Goal: Information Seeking & Learning: Learn about a topic

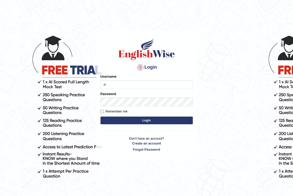
type input "NicolasD"
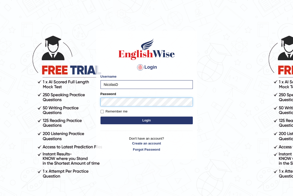
click at [100, 117] on button "Login" at bounding box center [146, 121] width 92 height 8
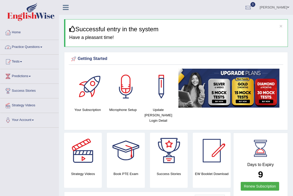
click at [26, 46] on link "Practice Questions" at bounding box center [29, 46] width 58 height 13
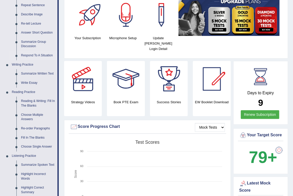
scroll to position [93, 0]
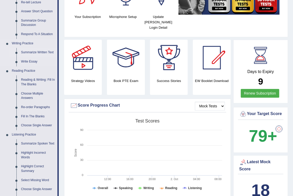
click at [33, 52] on link "Summarize Written Text" at bounding box center [38, 52] width 39 height 9
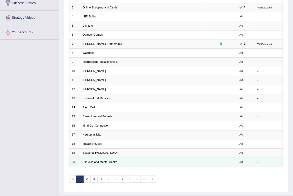
scroll to position [76, 0]
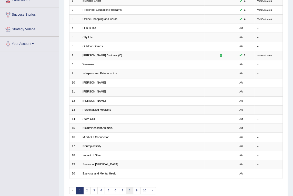
click at [127, 188] on link "8" at bounding box center [129, 190] width 7 height 7
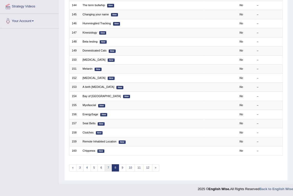
click at [109, 168] on link "7" at bounding box center [108, 167] width 7 height 7
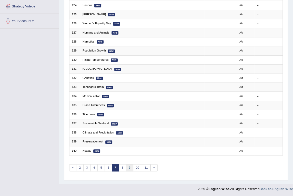
click at [128, 168] on link "9" at bounding box center [129, 167] width 7 height 7
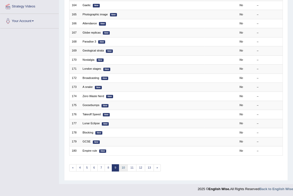
click at [123, 166] on link "10" at bounding box center [123, 167] width 9 height 7
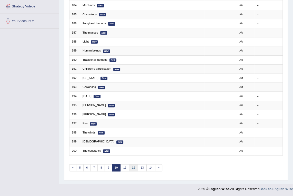
click at [132, 164] on link "12" at bounding box center [133, 167] width 9 height 7
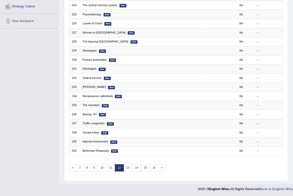
scroll to position [99, 0]
click at [138, 168] on link "14" at bounding box center [136, 167] width 9 height 7
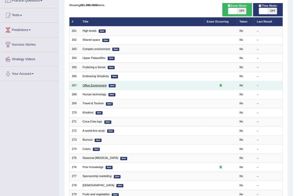
click at [98, 85] on link "Office Environment" at bounding box center [94, 85] width 24 height 3
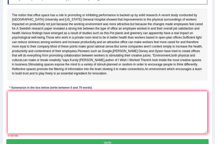
scroll to position [85, 0]
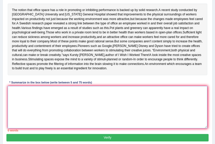
click at [91, 99] on textarea at bounding box center [108, 107] width 200 height 42
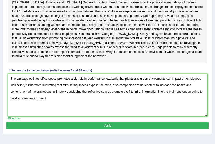
scroll to position [125, 0]
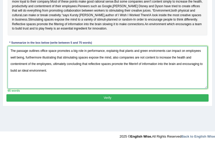
type textarea "The passage outlines office space promotes a big role in performance, explainig…"
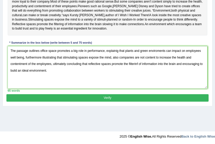
click at [79, 101] on button "Verify" at bounding box center [107, 97] width 202 height 7
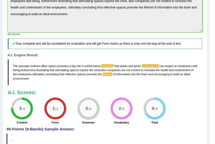
scroll to position [159, 0]
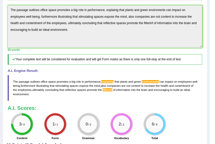
click at [105, 83] on span "explainig" at bounding box center [107, 81] width 12 height 3
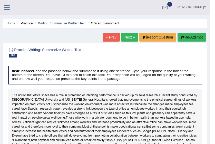
scroll to position [0, 0]
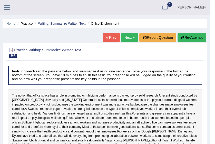
click at [57, 24] on link "Writing: Summarize Written Text" at bounding box center [61, 24] width 47 height 4
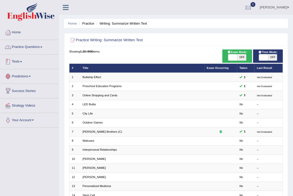
click at [30, 44] on link "Practice Questions" at bounding box center [29, 46] width 58 height 13
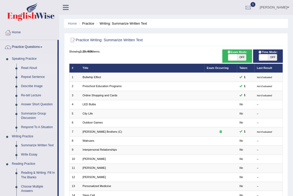
click at [26, 69] on link "Read Aloud" at bounding box center [38, 68] width 39 height 9
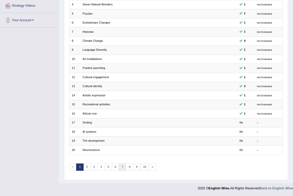
click at [122, 166] on link "7" at bounding box center [122, 166] width 7 height 7
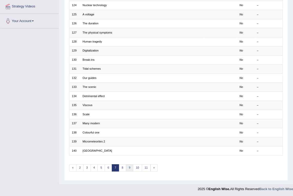
click at [130, 169] on link "9" at bounding box center [129, 167] width 7 height 7
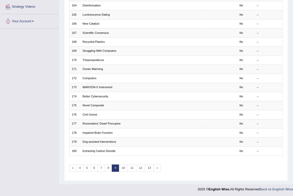
scroll to position [99, 0]
click at [122, 169] on link "10" at bounding box center [123, 167] width 9 height 7
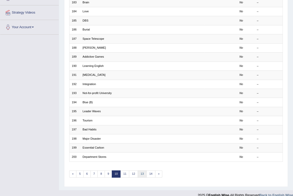
click at [139, 173] on link "13" at bounding box center [142, 173] width 9 height 7
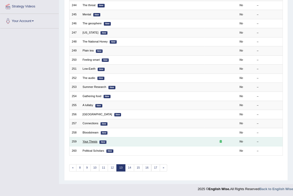
click at [85, 140] on link "Your Thesis" at bounding box center [89, 141] width 15 height 3
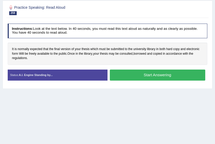
scroll to position [51, 0]
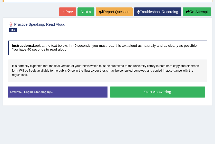
click at [145, 90] on button "Start Answering" at bounding box center [157, 91] width 95 height 11
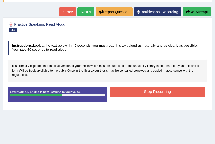
click at [131, 92] on button "Stop Recording" at bounding box center [157, 91] width 95 height 10
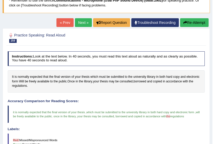
scroll to position [17, 0]
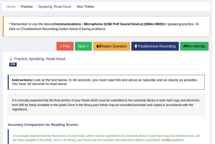
click at [84, 44] on link "Next »" at bounding box center [83, 46] width 17 height 9
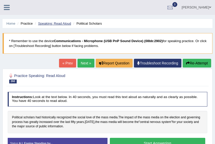
click at [55, 22] on link "Speaking: Read Aloud" at bounding box center [54, 24] width 33 height 4
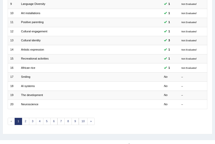
scroll to position [152, 0]
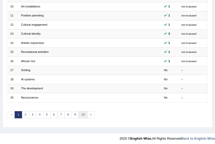
click at [80, 112] on link "10" at bounding box center [83, 114] width 9 height 7
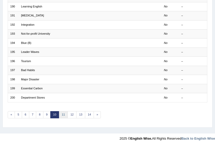
click at [64, 112] on link "11" at bounding box center [63, 114] width 9 height 7
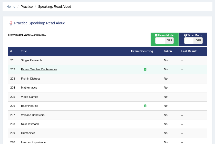
click at [35, 69] on link "Parent Teacher Conferences" at bounding box center [39, 69] width 36 height 3
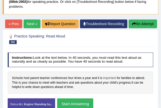
scroll to position [60, 0]
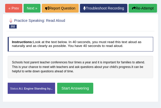
click at [70, 89] on button "Start Answering" at bounding box center [75, 88] width 36 height 11
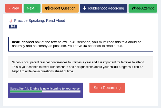
click at [97, 86] on button "Stop Recording" at bounding box center [107, 88] width 36 height 10
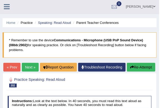
scroll to position [0, 0]
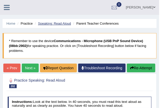
click at [52, 24] on link "Speaking: Read Aloud" at bounding box center [54, 24] width 33 height 4
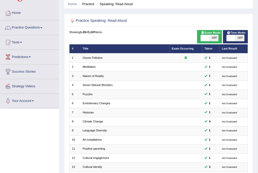
scroll to position [19, 0]
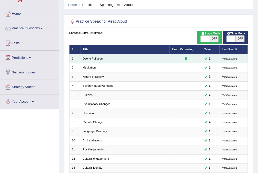
click at [89, 60] on link "Ozone Pollution" at bounding box center [92, 58] width 20 height 3
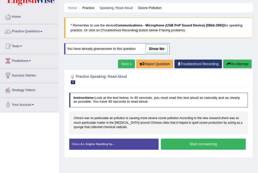
scroll to position [41, 0]
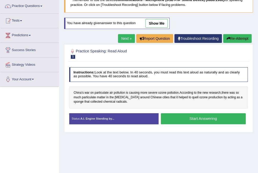
click at [159, 24] on link "show me" at bounding box center [156, 23] width 22 height 9
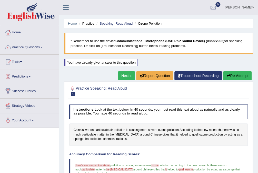
scroll to position [20, 0]
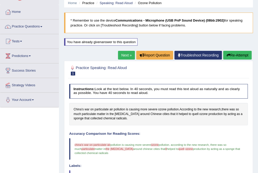
click at [238, 54] on button "Re-Attempt" at bounding box center [237, 55] width 28 height 9
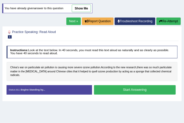
scroll to position [55, 0]
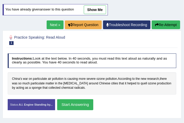
click at [76, 105] on button "Start Answering" at bounding box center [75, 104] width 36 height 11
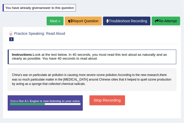
click at [107, 100] on button "Stop Recording" at bounding box center [107, 101] width 36 height 10
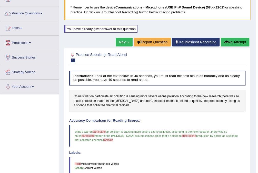
scroll to position [0, 0]
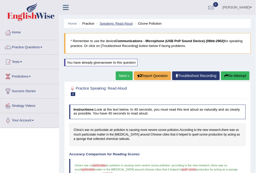
click at [113, 23] on link "Speaking: Read Aloud" at bounding box center [115, 24] width 33 height 4
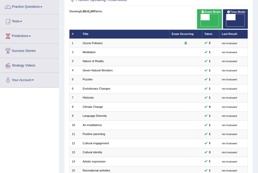
scroll to position [41, 0]
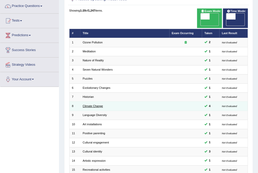
click at [96, 104] on link "Climate Change" at bounding box center [92, 105] width 20 height 3
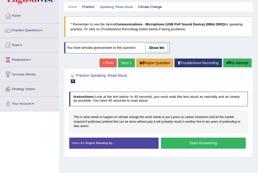
scroll to position [20, 0]
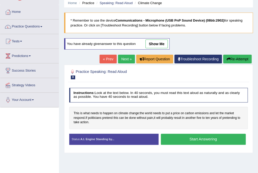
click at [158, 43] on link "show me" at bounding box center [156, 43] width 22 height 9
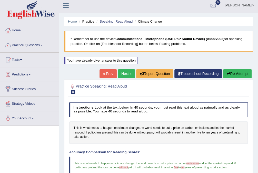
scroll to position [0, 0]
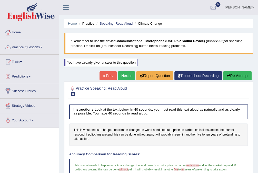
click at [234, 75] on button "Re-Attempt" at bounding box center [237, 75] width 28 height 9
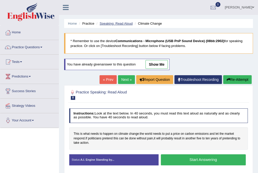
click at [111, 23] on link "Speaking: Read Aloud" at bounding box center [115, 24] width 33 height 4
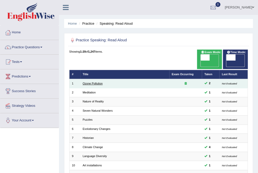
click at [98, 82] on link "Ozone Pollution" at bounding box center [92, 83] width 20 height 3
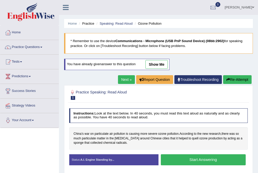
click at [158, 62] on link "show me" at bounding box center [156, 64] width 22 height 9
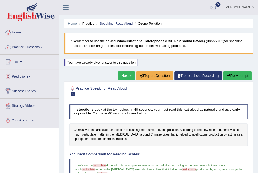
click at [109, 25] on link "Speaking: Read Aloud" at bounding box center [115, 24] width 33 height 4
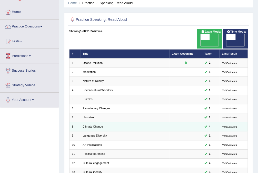
click at [97, 125] on link "Climate Change" at bounding box center [92, 126] width 20 height 3
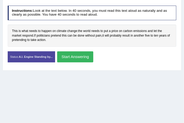
scroll to position [88, 0]
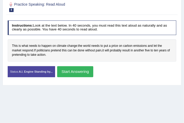
click at [76, 71] on button "Start Answering" at bounding box center [75, 71] width 36 height 11
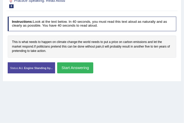
scroll to position [84, 0]
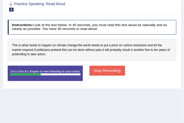
click at [101, 69] on button "Stop Recording" at bounding box center [107, 71] width 36 height 10
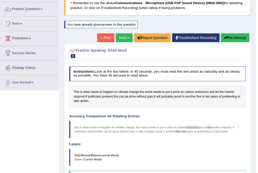
scroll to position [0, 0]
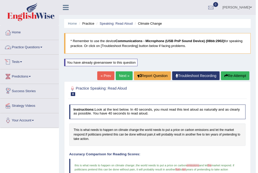
click at [28, 47] on link "Practice Questions" at bounding box center [29, 46] width 58 height 13
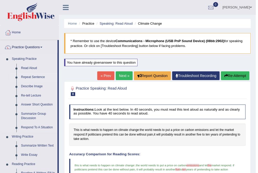
click at [35, 77] on link "Repeat Sentence" at bounding box center [38, 76] width 39 height 9
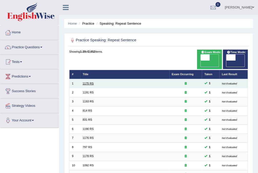
click at [88, 82] on link "1175 RS" at bounding box center [87, 83] width 11 height 3
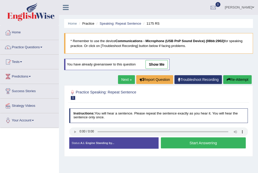
click at [161, 164] on div "Home Practice Speaking: Repeat Sentence 1175 RS * Remember to use the device Co…" at bounding box center [158, 128] width 199 height 256
click at [194, 142] on button "Start Answering" at bounding box center [203, 142] width 85 height 11
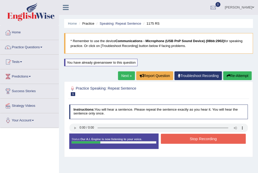
click at [189, 138] on button "Stop Recording" at bounding box center [203, 138] width 85 height 10
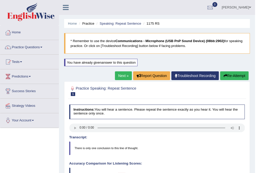
click at [122, 75] on link "Next »" at bounding box center [123, 75] width 17 height 9
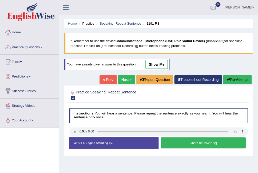
click at [193, 141] on button "Start Answering" at bounding box center [203, 142] width 85 height 11
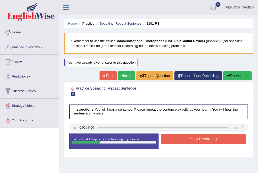
click at [185, 134] on button "Stop Recording" at bounding box center [203, 138] width 85 height 10
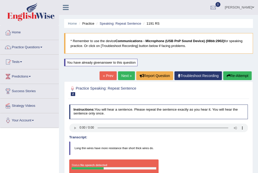
click at [235, 75] on button "Re-Attempt" at bounding box center [237, 75] width 28 height 9
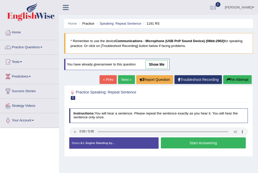
click at [204, 143] on button "Start Answering" at bounding box center [203, 142] width 85 height 11
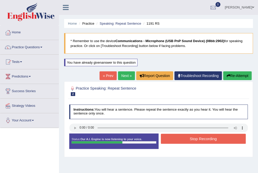
click at [205, 139] on button "Stop Recording" at bounding box center [203, 138] width 85 height 10
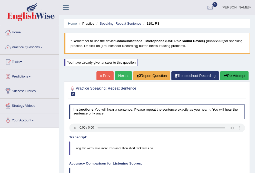
click at [126, 76] on link "Next »" at bounding box center [123, 75] width 17 height 9
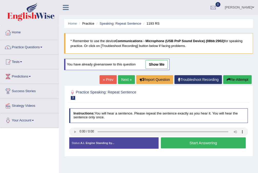
click at [201, 142] on button "Start Answering" at bounding box center [203, 142] width 85 height 11
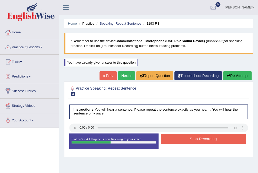
click at [210, 138] on button "Stop Recording" at bounding box center [203, 138] width 85 height 10
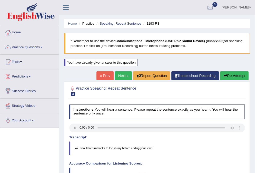
click at [118, 74] on link "Next »" at bounding box center [123, 75] width 17 height 9
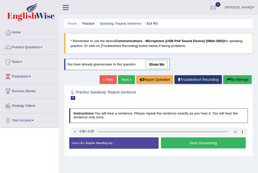
click at [196, 141] on button "Start Answering" at bounding box center [203, 142] width 85 height 11
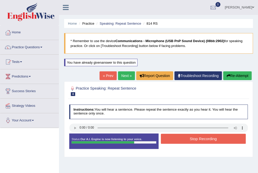
click at [203, 135] on button "Stop Recording" at bounding box center [203, 138] width 85 height 10
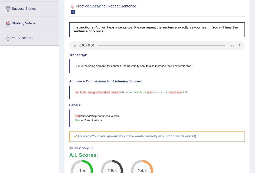
scroll to position [72, 0]
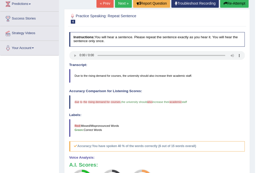
click at [232, 2] on button "Re-Attempt" at bounding box center [234, 3] width 28 height 9
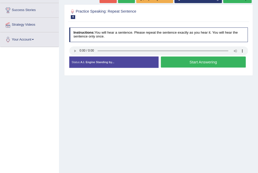
scroll to position [72, 0]
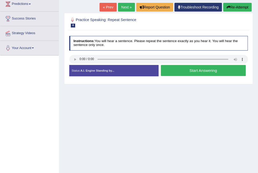
click at [204, 70] on button "Start Answering" at bounding box center [203, 70] width 85 height 11
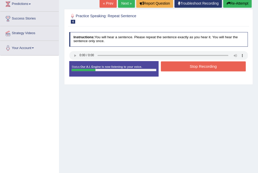
click at [193, 70] on button "Stop Recording" at bounding box center [203, 66] width 85 height 10
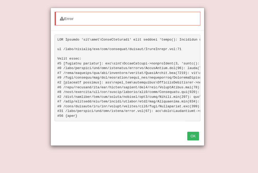
click at [190, 137] on button "OK" at bounding box center [193, 135] width 12 height 9
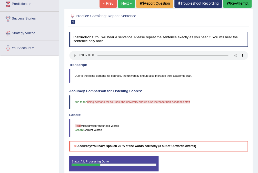
click at [233, 5] on button "Re-Attempt" at bounding box center [237, 3] width 28 height 9
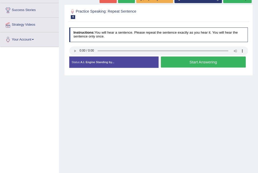
scroll to position [72, 0]
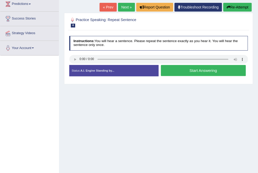
click at [193, 70] on button "Start Answering" at bounding box center [203, 70] width 85 height 11
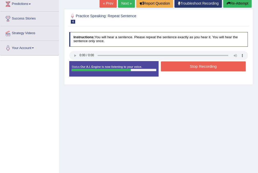
click at [202, 67] on button "Stop Recording" at bounding box center [203, 66] width 85 height 10
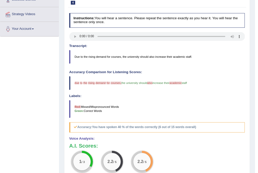
scroll to position [52, 0]
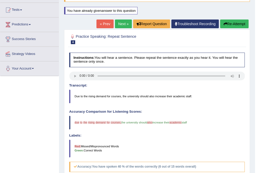
click at [225, 24] on icon "button" at bounding box center [225, 24] width 4 height 4
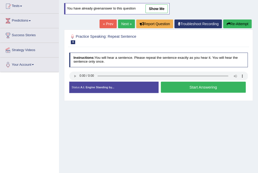
click at [194, 87] on button "Start Answering" at bounding box center [203, 86] width 85 height 11
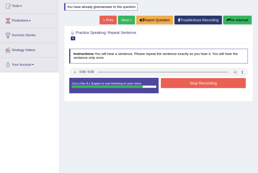
click at [209, 81] on button "Stop Recording" at bounding box center [203, 83] width 85 height 10
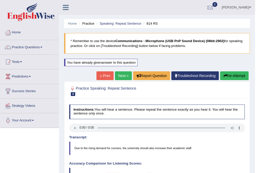
click at [122, 76] on link "Next »" at bounding box center [123, 75] width 17 height 9
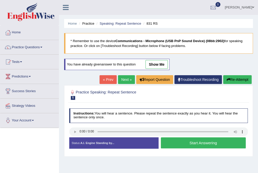
click at [209, 141] on button "Start Answering" at bounding box center [203, 142] width 85 height 11
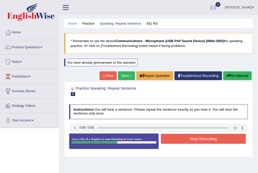
click at [197, 139] on button "Stop Recording" at bounding box center [203, 138] width 85 height 10
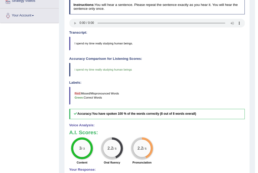
scroll to position [41, 0]
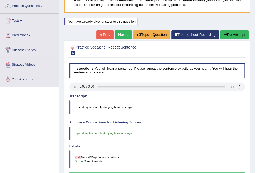
click at [117, 34] on link "Next »" at bounding box center [123, 34] width 17 height 9
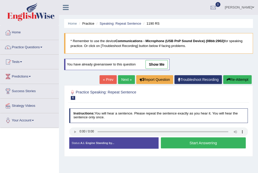
click at [199, 140] on button "Start Answering" at bounding box center [203, 142] width 85 height 11
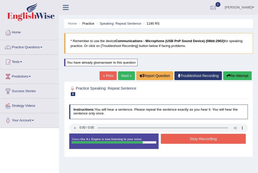
click at [201, 139] on button "Stop Recording" at bounding box center [203, 138] width 85 height 10
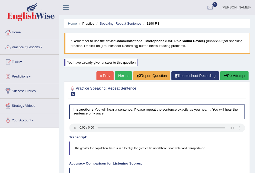
click at [120, 75] on link "Next »" at bounding box center [123, 75] width 17 height 9
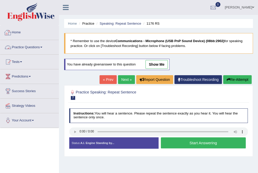
click at [35, 46] on link "Practice Questions" at bounding box center [29, 46] width 58 height 13
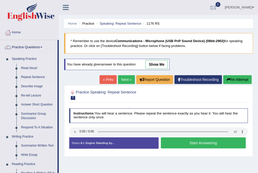
click at [33, 86] on link "Describe Image" at bounding box center [38, 86] width 39 height 9
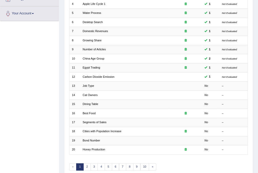
scroll to position [122, 0]
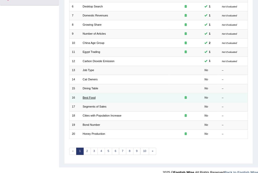
click at [88, 96] on link "Best Food" at bounding box center [88, 97] width 13 height 3
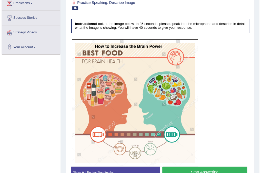
scroll to position [82, 0]
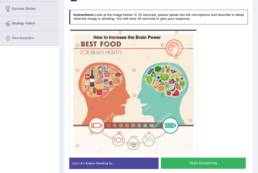
click at [194, 163] on button "Start Answering" at bounding box center [203, 162] width 85 height 11
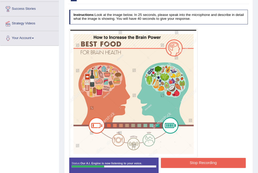
click at [189, 162] on button "Stop Recording" at bounding box center [203, 163] width 85 height 10
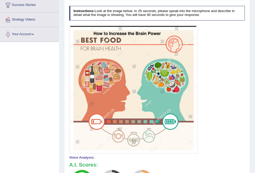
scroll to position [0, 0]
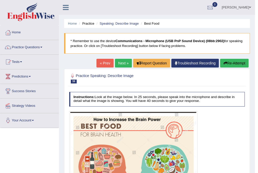
click at [234, 64] on button "Re-Attempt" at bounding box center [234, 63] width 28 height 9
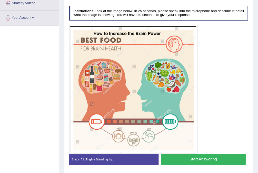
scroll to position [102, 0]
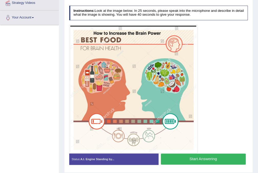
click at [194, 159] on button "Start Answering" at bounding box center [203, 158] width 85 height 11
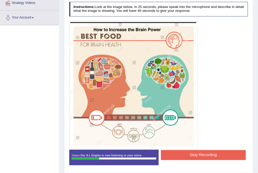
click at [204, 153] on button "Stop Recording" at bounding box center [203, 155] width 85 height 10
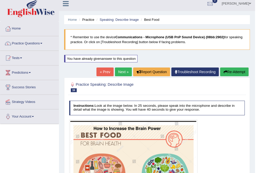
scroll to position [0, 0]
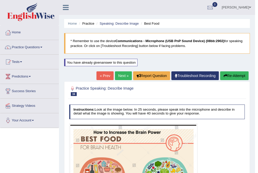
click at [228, 74] on button "Re-Attempt" at bounding box center [234, 75] width 28 height 9
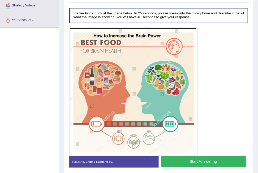
scroll to position [118, 0]
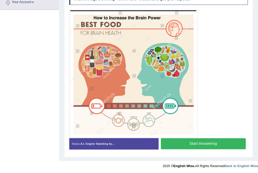
click at [193, 139] on button "Start Answering" at bounding box center [203, 143] width 85 height 11
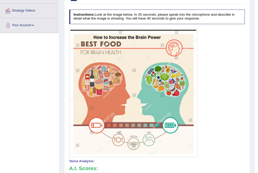
scroll to position [0, 0]
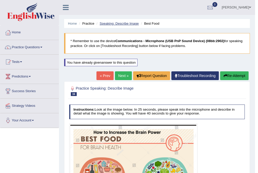
click at [109, 24] on link "Speaking: Describe Image" at bounding box center [118, 24] width 39 height 4
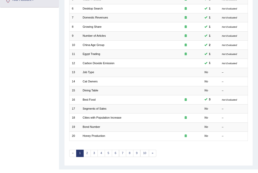
scroll to position [122, 0]
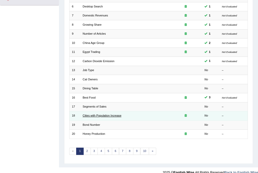
click at [99, 114] on link "Cities with Population Increase" at bounding box center [101, 115] width 39 height 3
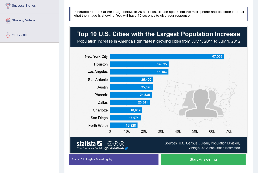
scroll to position [101, 0]
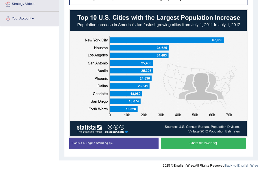
click at [187, 143] on button "Start Answering" at bounding box center [203, 142] width 85 height 11
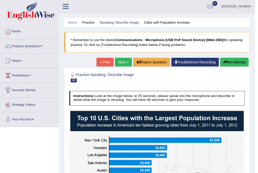
scroll to position [0, 0]
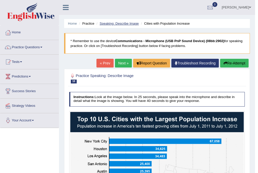
click at [113, 23] on link "Speaking: Describe Image" at bounding box center [118, 24] width 39 height 4
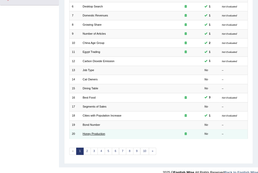
click at [94, 132] on link "Honey Production" at bounding box center [93, 133] width 23 height 3
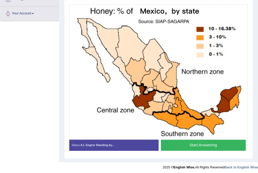
scroll to position [109, 0]
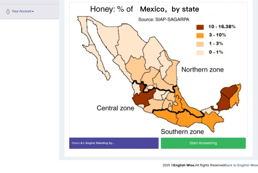
click at [201, 141] on button "Start Answering" at bounding box center [203, 142] width 85 height 11
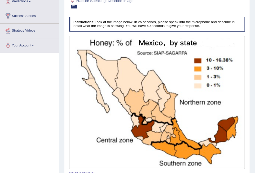
scroll to position [0, 0]
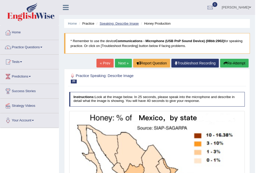
click at [109, 23] on link "Speaking: Describe Image" at bounding box center [118, 24] width 39 height 4
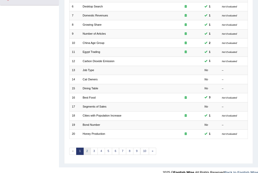
click at [88, 147] on link "2" at bounding box center [86, 150] width 7 height 7
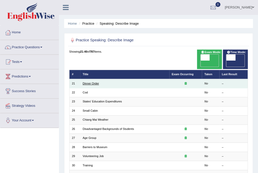
click at [87, 82] on link "Dinner Order" at bounding box center [90, 83] width 16 height 3
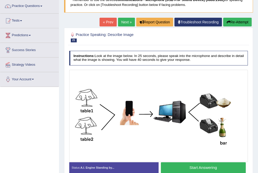
scroll to position [61, 0]
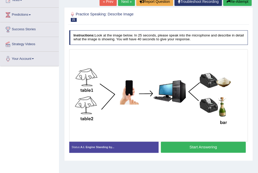
click at [213, 145] on button "Start Answering" at bounding box center [203, 146] width 85 height 11
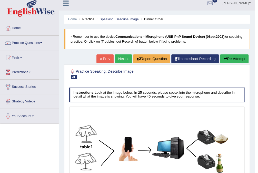
scroll to position [0, 0]
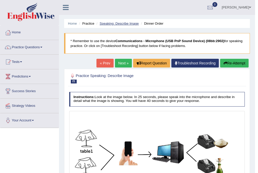
click at [112, 23] on link "Speaking: Describe Image" at bounding box center [118, 24] width 39 height 4
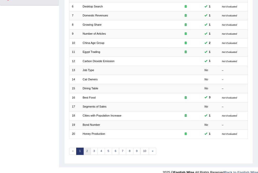
click at [88, 147] on link "2" at bounding box center [86, 150] width 7 height 7
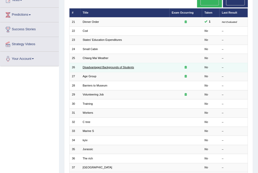
click at [101, 66] on link "Disadvantaged Backgrounds of Students" at bounding box center [107, 67] width 51 height 3
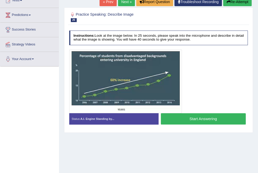
scroll to position [61, 0]
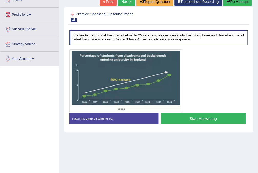
click at [193, 116] on button "Start Answering" at bounding box center [203, 118] width 85 height 11
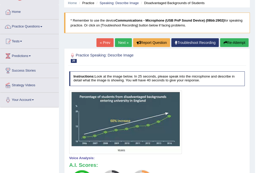
scroll to position [0, 0]
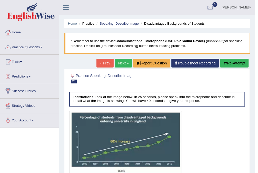
click at [120, 23] on link "Speaking: Describe Image" at bounding box center [118, 24] width 39 height 4
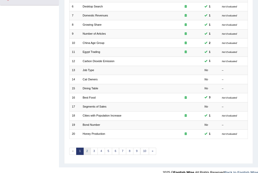
click at [87, 147] on link "2" at bounding box center [86, 150] width 7 height 7
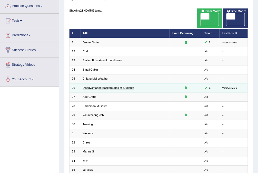
scroll to position [41, 0]
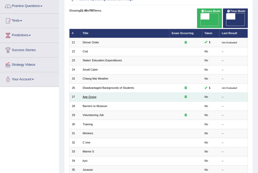
click at [91, 95] on link "Age Group" at bounding box center [89, 96] width 14 height 3
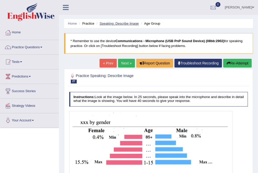
click at [112, 24] on link "Speaking: Describe Image" at bounding box center [118, 24] width 39 height 4
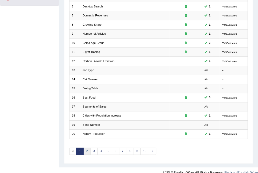
click at [88, 147] on link "2" at bounding box center [86, 150] width 7 height 7
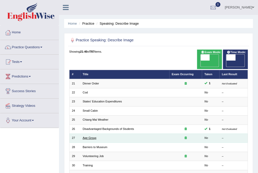
click at [89, 136] on link "Age Group" at bounding box center [89, 137] width 14 height 3
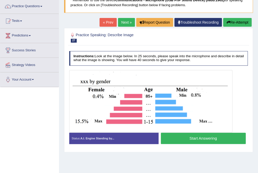
scroll to position [41, 0]
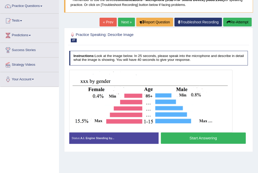
click at [193, 139] on button "Start Answering" at bounding box center [203, 137] width 85 height 11
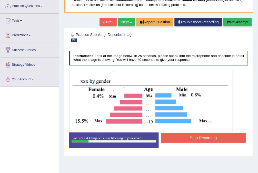
click at [186, 136] on button "Stop Recording" at bounding box center [203, 137] width 85 height 10
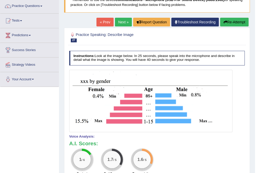
click at [233, 21] on button "Re-Attempt" at bounding box center [234, 22] width 28 height 9
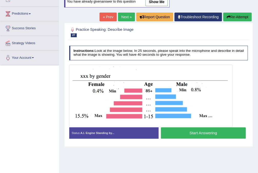
scroll to position [63, 0]
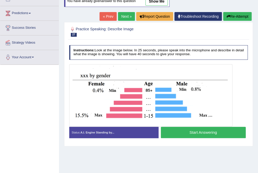
click at [201, 132] on button "Start Answering" at bounding box center [203, 132] width 85 height 11
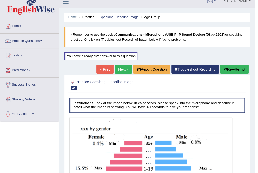
scroll to position [0, 0]
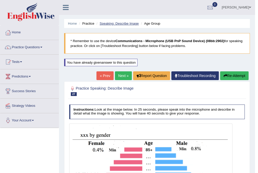
click at [105, 23] on link "Speaking: Describe Image" at bounding box center [118, 24] width 39 height 4
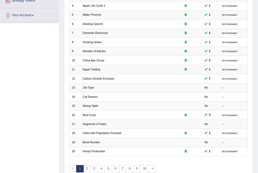
scroll to position [122, 0]
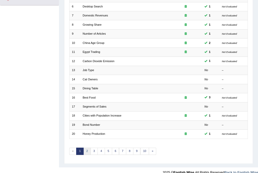
click at [86, 147] on link "2" at bounding box center [86, 150] width 7 height 7
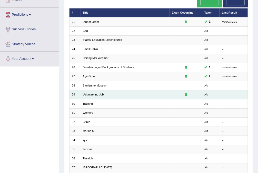
click at [95, 93] on link "Volunteering Job" at bounding box center [92, 94] width 21 height 3
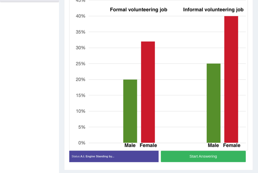
scroll to position [118, 0]
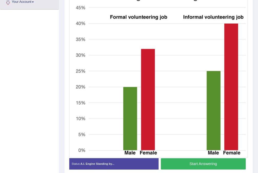
click at [200, 161] on button "Start Answering" at bounding box center [203, 163] width 85 height 11
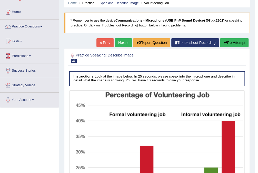
scroll to position [0, 0]
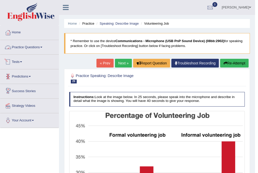
click at [32, 46] on link "Practice Questions" at bounding box center [29, 46] width 58 height 13
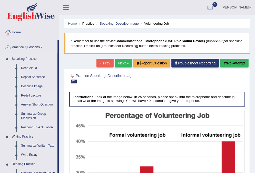
click at [38, 95] on link "Re-tell Lecture" at bounding box center [38, 95] width 39 height 9
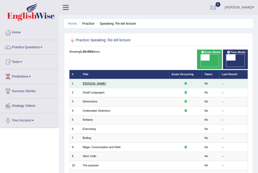
click at [96, 82] on link "[PERSON_NAME]" at bounding box center [93, 83] width 23 height 3
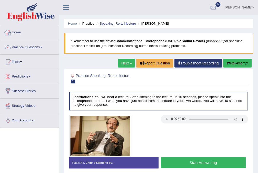
click at [107, 23] on link "Speaking: Re-tell lecture" at bounding box center [117, 24] width 36 height 4
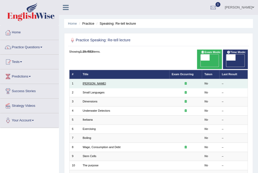
click at [89, 82] on link "[PERSON_NAME]" at bounding box center [93, 83] width 23 height 3
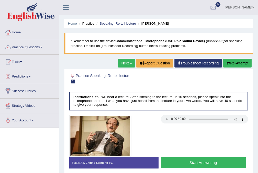
click at [186, 163] on button "Start Answering" at bounding box center [203, 162] width 85 height 11
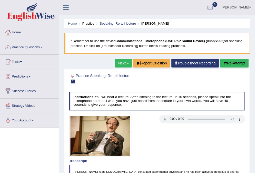
click at [122, 61] on link "Next »" at bounding box center [123, 63] width 17 height 9
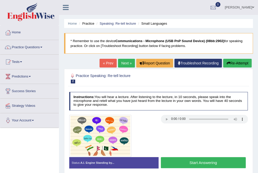
click at [193, 160] on button "Start Answering" at bounding box center [203, 162] width 85 height 11
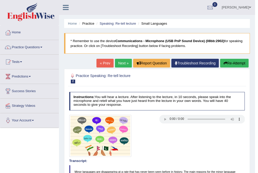
click at [120, 62] on link "Next »" at bounding box center [123, 63] width 17 height 9
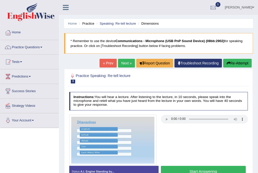
click at [122, 62] on link "Next »" at bounding box center [126, 63] width 17 height 9
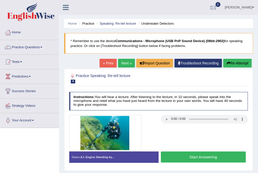
click at [191, 156] on button "Start Answering" at bounding box center [203, 156] width 85 height 11
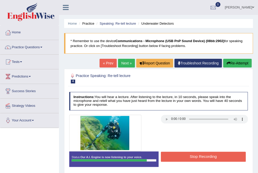
click at [191, 156] on button "Stop Recording" at bounding box center [203, 156] width 85 height 10
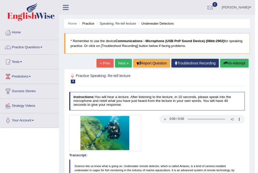
click at [125, 66] on link "Next »" at bounding box center [123, 63] width 17 height 9
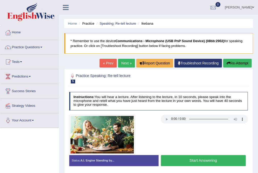
click at [195, 158] on button "Start Answering" at bounding box center [203, 160] width 85 height 11
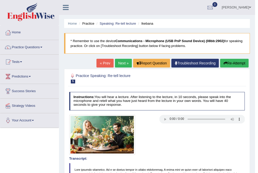
click at [123, 61] on link "Next »" at bounding box center [123, 63] width 17 height 9
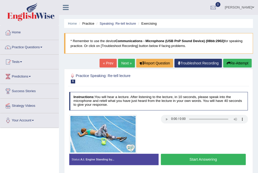
click at [177, 158] on button "Start Answering" at bounding box center [203, 158] width 85 height 11
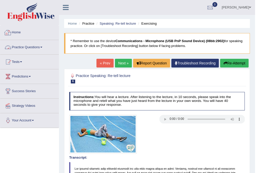
click at [22, 44] on link "Practice Questions" at bounding box center [29, 46] width 58 height 13
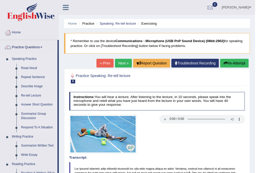
click at [35, 105] on link "Answer Short Question" at bounding box center [38, 104] width 39 height 9
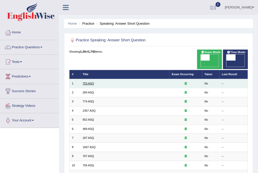
click at [85, 82] on link "753 ASQ" at bounding box center [87, 83] width 11 height 3
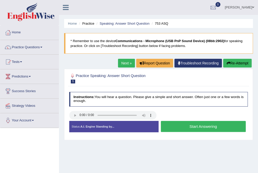
click at [191, 125] on button "Start Answering" at bounding box center [203, 126] width 85 height 11
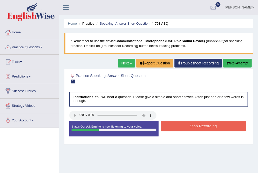
click at [191, 125] on button "Stop Recording" at bounding box center [203, 126] width 85 height 10
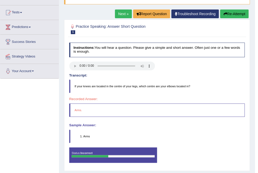
scroll to position [35, 0]
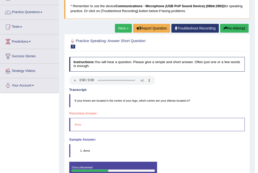
click at [123, 28] on link "Next »" at bounding box center [123, 28] width 17 height 9
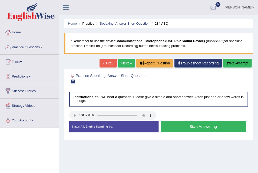
click at [184, 126] on button "Start Answering" at bounding box center [203, 126] width 85 height 11
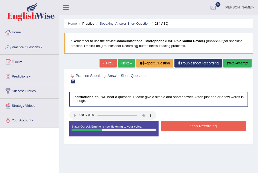
click at [184, 126] on button "Stop Recording" at bounding box center [203, 126] width 85 height 10
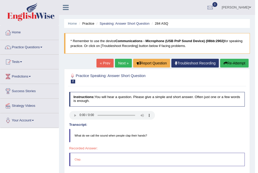
click at [121, 63] on link "Next »" at bounding box center [123, 63] width 17 height 9
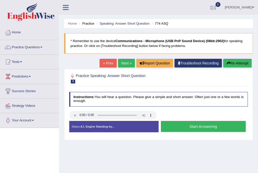
click at [182, 127] on button "Start Answering" at bounding box center [203, 126] width 85 height 11
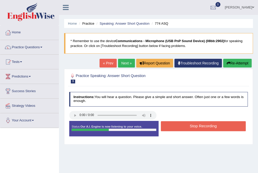
click at [187, 125] on button "Stop Recording" at bounding box center [203, 126] width 85 height 10
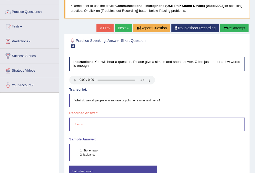
scroll to position [41, 0]
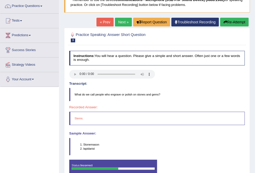
click at [235, 21] on button "Re-Attempt" at bounding box center [234, 22] width 28 height 9
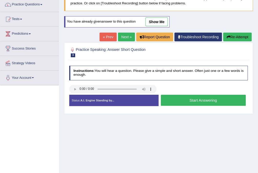
click at [184, 100] on button "Start Answering" at bounding box center [203, 100] width 85 height 11
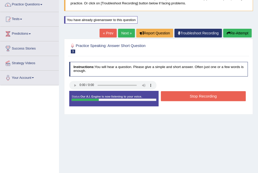
click at [184, 96] on button "Stop Recording" at bounding box center [203, 96] width 85 height 10
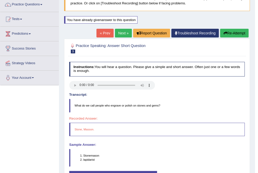
click at [123, 32] on link "Next »" at bounding box center [123, 33] width 17 height 9
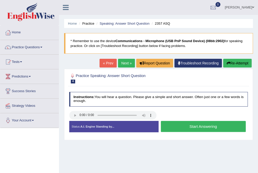
click at [192, 125] on button "Start Answering" at bounding box center [203, 126] width 85 height 11
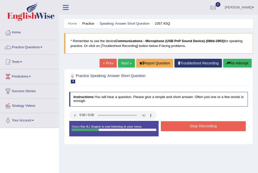
click at [192, 125] on button "Stop Recording" at bounding box center [203, 126] width 85 height 10
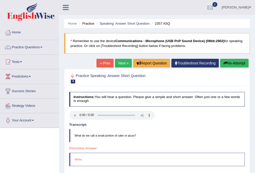
click at [233, 59] on button "Re-Attempt" at bounding box center [234, 63] width 28 height 9
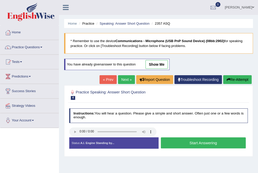
click at [208, 141] on button "Start Answering" at bounding box center [203, 142] width 85 height 11
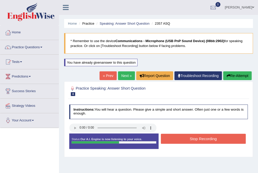
click at [213, 137] on button "Stop Recording" at bounding box center [203, 138] width 85 height 10
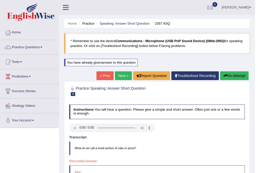
click at [117, 74] on link "Next »" at bounding box center [123, 75] width 17 height 9
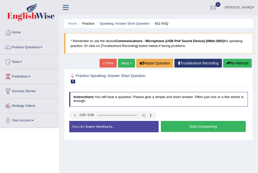
click at [195, 128] on button "Start Answering" at bounding box center [203, 126] width 85 height 11
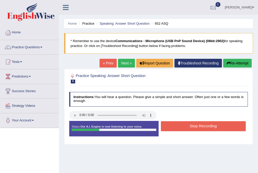
click at [194, 126] on button "Stop Recording" at bounding box center [203, 126] width 85 height 10
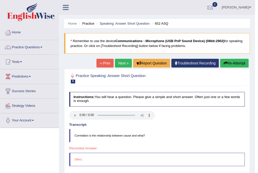
click at [117, 62] on link "Next »" at bounding box center [123, 63] width 17 height 9
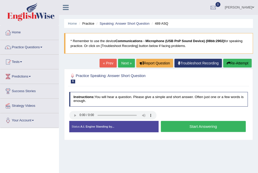
click at [199, 126] on button "Start Answering" at bounding box center [203, 126] width 85 height 11
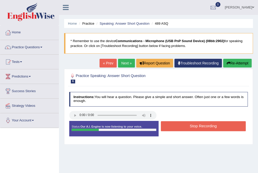
click at [199, 126] on button "Stop Recording" at bounding box center [203, 126] width 85 height 10
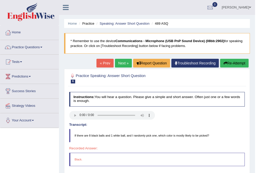
click at [120, 62] on link "Next »" at bounding box center [123, 63] width 17 height 9
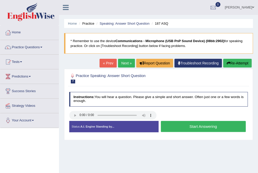
click at [211, 126] on button "Start Answering" at bounding box center [203, 126] width 85 height 11
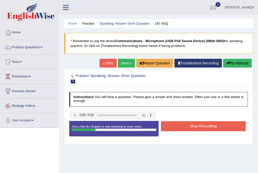
click at [209, 126] on button "Stop Recording" at bounding box center [203, 126] width 85 height 10
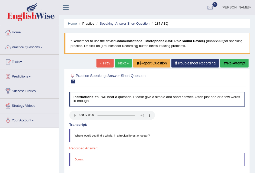
click at [125, 64] on link "Next »" at bounding box center [123, 63] width 17 height 9
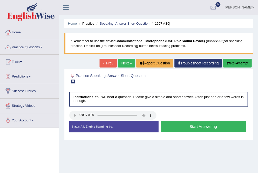
click at [199, 127] on button "Start Answering" at bounding box center [203, 126] width 85 height 11
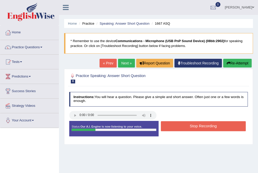
click at [199, 127] on button "Stop Recording" at bounding box center [203, 126] width 85 height 10
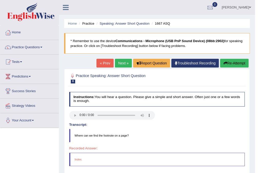
click at [225, 64] on icon "button" at bounding box center [225, 63] width 4 height 4
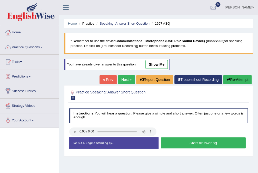
click at [183, 142] on button "Start Answering" at bounding box center [203, 142] width 85 height 11
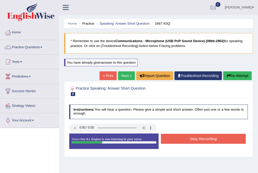
click at [197, 137] on button "Stop Recording" at bounding box center [203, 138] width 85 height 10
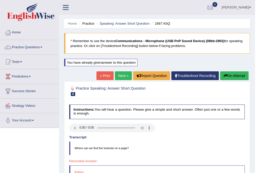
click at [124, 75] on link "Next »" at bounding box center [123, 75] width 17 height 9
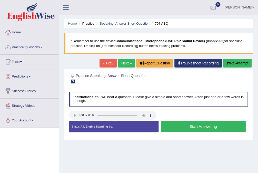
click at [194, 124] on button "Start Answering" at bounding box center [203, 126] width 85 height 11
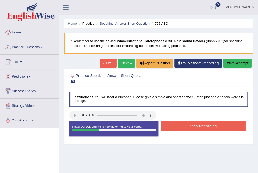
click at [194, 124] on button "Stop Recording" at bounding box center [203, 126] width 85 height 10
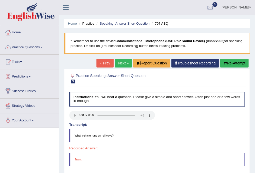
click at [122, 64] on link "Next »" at bounding box center [123, 63] width 17 height 9
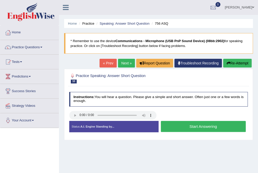
click at [205, 126] on button "Start Answering" at bounding box center [203, 126] width 85 height 11
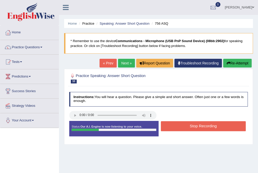
click at [192, 126] on button "Stop Recording" at bounding box center [203, 126] width 85 height 10
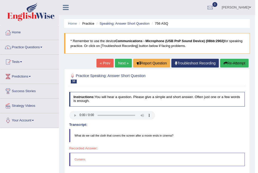
click at [121, 64] on link "Next »" at bounding box center [123, 63] width 17 height 9
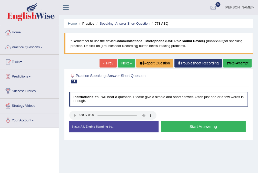
click at [185, 124] on button "Start Answering" at bounding box center [203, 126] width 85 height 11
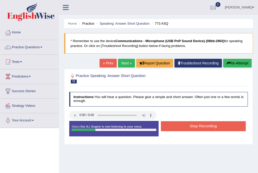
click at [185, 124] on button "Stop Recording" at bounding box center [203, 126] width 85 height 10
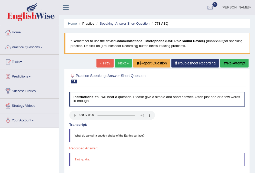
click at [124, 60] on link "Next »" at bounding box center [123, 63] width 17 height 9
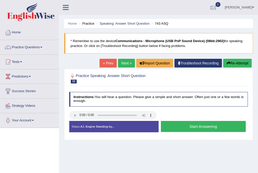
click at [200, 126] on button "Start Answering" at bounding box center [203, 126] width 85 height 11
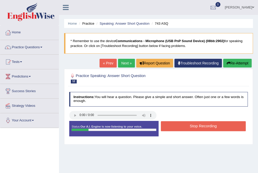
click at [200, 126] on button "Stop Recording" at bounding box center [203, 126] width 85 height 10
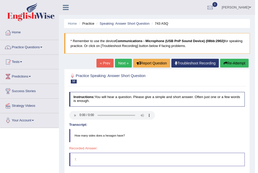
click at [229, 63] on button "Re-Attempt" at bounding box center [234, 63] width 28 height 9
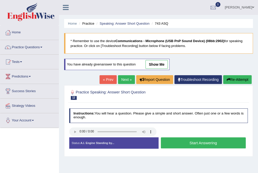
click at [198, 141] on button "Start Answering" at bounding box center [203, 142] width 85 height 11
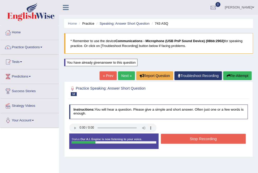
click at [197, 139] on button "Stop Recording" at bounding box center [203, 138] width 85 height 10
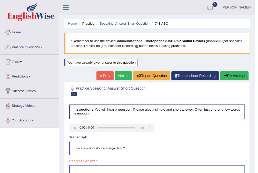
click at [123, 74] on link "Next »" at bounding box center [123, 75] width 17 height 9
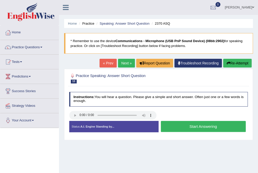
click at [189, 127] on button "Start Answering" at bounding box center [203, 126] width 85 height 11
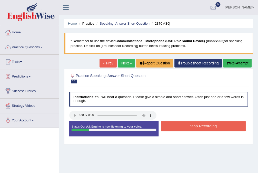
click at [181, 125] on button "Stop Recording" at bounding box center [203, 126] width 85 height 10
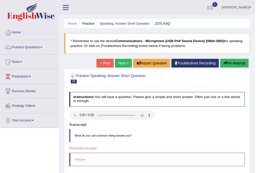
click at [124, 65] on link "Next »" at bounding box center [123, 63] width 17 height 9
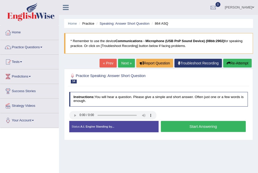
click at [187, 125] on button "Start Answering" at bounding box center [203, 126] width 85 height 11
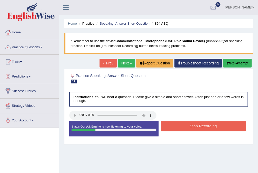
click at [187, 125] on button "Stop Recording" at bounding box center [203, 126] width 85 height 10
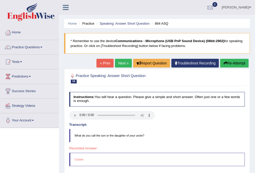
click at [121, 62] on link "Next »" at bounding box center [123, 63] width 17 height 9
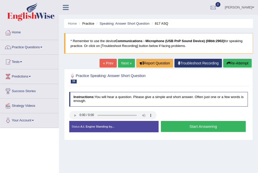
click at [202, 128] on button "Start Answering" at bounding box center [203, 126] width 85 height 11
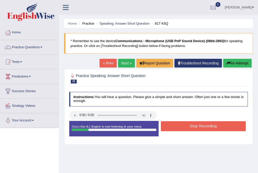
click at [202, 127] on button "Stop Recording" at bounding box center [203, 126] width 85 height 10
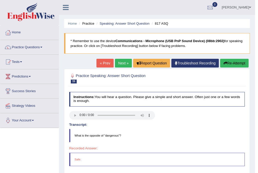
click at [124, 60] on link "Next »" at bounding box center [123, 63] width 17 height 9
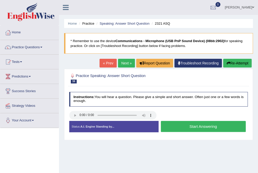
click at [208, 124] on button "Start Answering" at bounding box center [203, 126] width 85 height 11
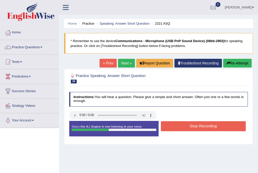
click at [208, 124] on button "Stop Recording" at bounding box center [203, 126] width 85 height 10
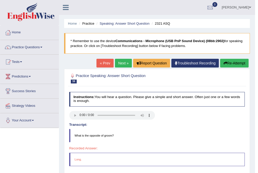
click at [235, 63] on button "Re-Attempt" at bounding box center [234, 63] width 28 height 9
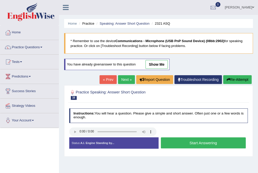
click at [217, 141] on button "Start Answering" at bounding box center [203, 142] width 85 height 11
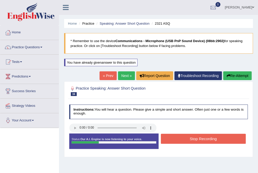
click at [201, 137] on button "Stop Recording" at bounding box center [203, 138] width 85 height 10
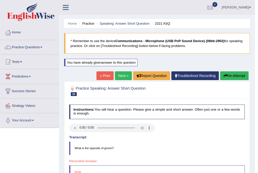
click at [126, 76] on link "Next »" at bounding box center [123, 75] width 17 height 9
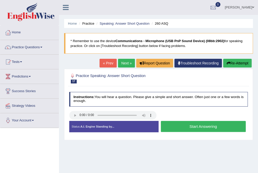
click at [186, 129] on button "Start Answering" at bounding box center [203, 126] width 85 height 11
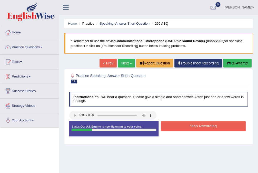
click at [188, 127] on button "Stop Recording" at bounding box center [203, 126] width 85 height 10
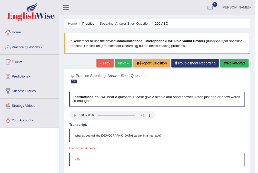
click at [124, 64] on link "Next »" at bounding box center [123, 63] width 17 height 9
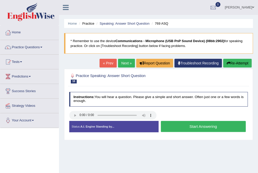
click at [183, 127] on button "Start Answering" at bounding box center [203, 126] width 85 height 11
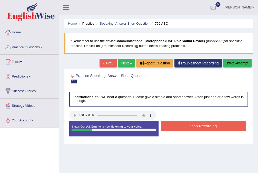
click at [186, 127] on button "Stop Recording" at bounding box center [203, 126] width 85 height 10
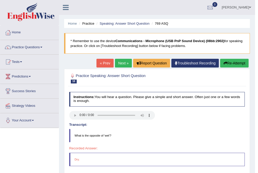
click at [123, 63] on link "Next »" at bounding box center [123, 63] width 17 height 9
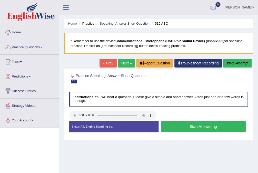
click at [192, 127] on button "Start Answering" at bounding box center [203, 126] width 85 height 11
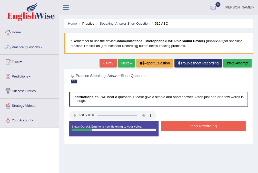
click at [192, 127] on button "Stop Recording" at bounding box center [203, 126] width 85 height 10
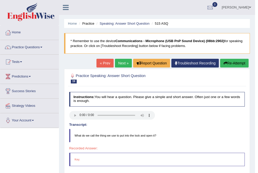
click at [124, 63] on link "Next »" at bounding box center [123, 63] width 17 height 9
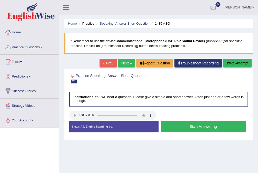
click at [183, 126] on button "Start Answering" at bounding box center [203, 126] width 85 height 11
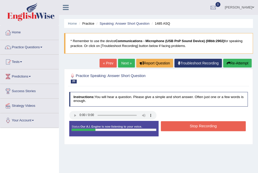
click at [183, 126] on button "Stop Recording" at bounding box center [203, 126] width 85 height 10
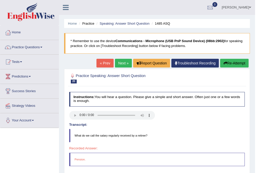
drag, startPoint x: 118, startPoint y: 61, endPoint x: 124, endPoint y: 75, distance: 14.8
click at [118, 62] on link "Next »" at bounding box center [123, 63] width 17 height 9
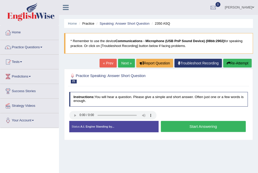
click at [187, 125] on button "Start Answering" at bounding box center [203, 126] width 85 height 11
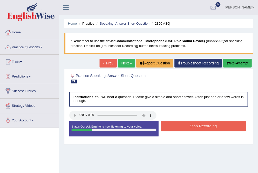
click at [187, 128] on button "Stop Recording" at bounding box center [203, 126] width 85 height 10
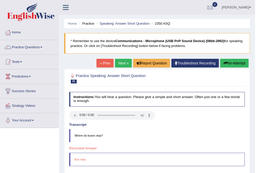
click at [119, 63] on link "Next »" at bounding box center [123, 63] width 17 height 9
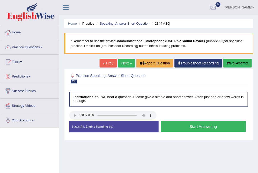
click at [189, 125] on button "Start Answering" at bounding box center [203, 126] width 85 height 11
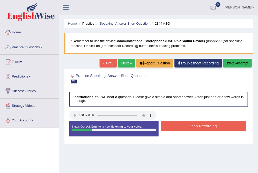
click at [184, 125] on button "Stop Recording" at bounding box center [203, 126] width 85 height 10
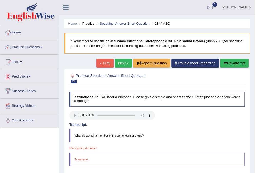
click at [124, 59] on link "Next »" at bounding box center [123, 63] width 17 height 9
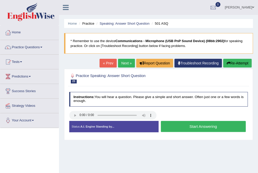
click at [184, 126] on button "Start Answering" at bounding box center [203, 126] width 85 height 11
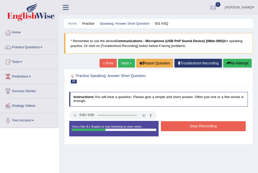
click at [184, 126] on button "Stop Recording" at bounding box center [203, 126] width 85 height 10
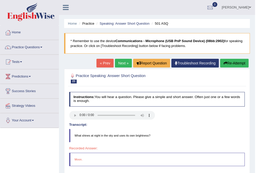
click at [232, 66] on button "Re-Attempt" at bounding box center [234, 63] width 28 height 9
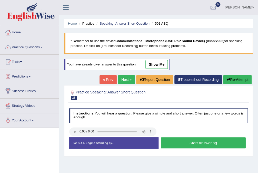
click at [217, 142] on button "Start Answering" at bounding box center [203, 142] width 85 height 11
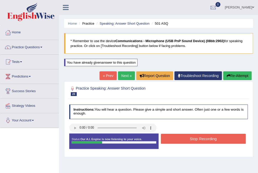
click at [210, 138] on button "Stop Recording" at bounding box center [203, 138] width 85 height 10
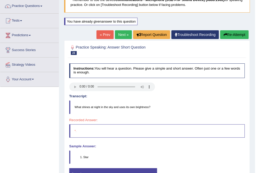
scroll to position [20, 0]
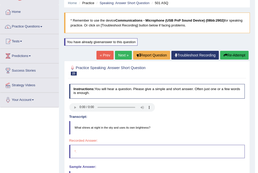
click at [119, 55] on link "Next »" at bounding box center [123, 55] width 17 height 9
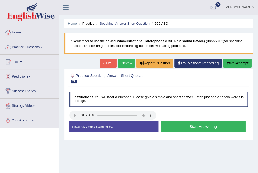
click at [181, 124] on button "Start Answering" at bounding box center [203, 126] width 85 height 11
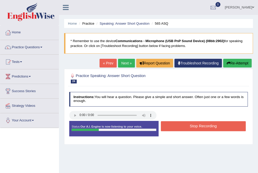
click at [181, 124] on button "Stop Recording" at bounding box center [203, 126] width 85 height 10
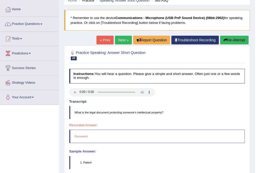
scroll to position [20, 0]
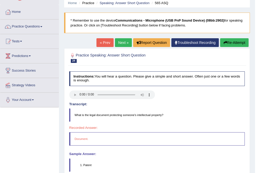
click at [122, 39] on link "Next »" at bounding box center [123, 42] width 17 height 9
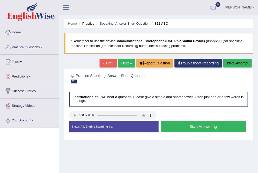
click at [179, 123] on button "Start Answering" at bounding box center [203, 126] width 85 height 11
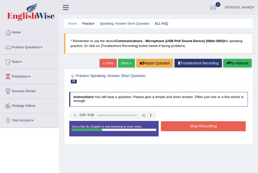
click at [179, 123] on button "Stop Recording" at bounding box center [203, 126] width 85 height 10
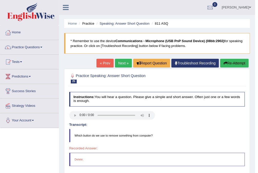
click at [122, 64] on link "Next »" at bounding box center [123, 63] width 17 height 9
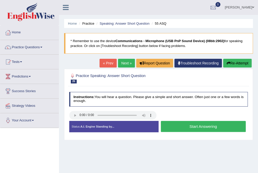
click at [174, 124] on button "Start Answering" at bounding box center [203, 126] width 85 height 11
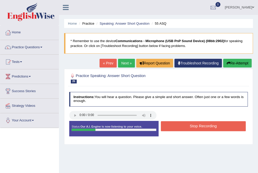
click at [176, 125] on button "Stop Recording" at bounding box center [203, 126] width 85 height 10
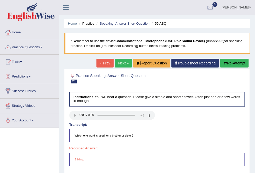
click at [122, 60] on link "Next »" at bounding box center [123, 63] width 17 height 9
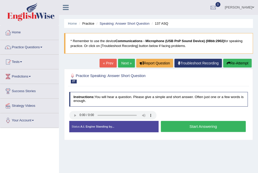
click at [188, 124] on button "Start Answering" at bounding box center [203, 126] width 85 height 11
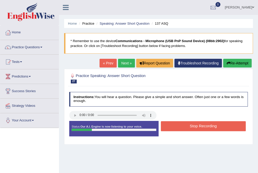
click at [188, 124] on button "Stop Recording" at bounding box center [203, 126] width 85 height 10
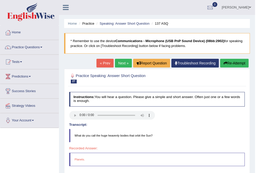
click at [125, 61] on link "Next »" at bounding box center [123, 63] width 17 height 9
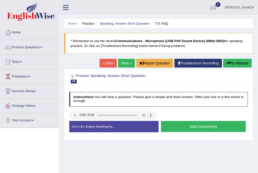
click at [194, 123] on button "Start Answering" at bounding box center [203, 126] width 85 height 11
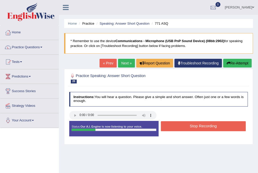
click at [194, 123] on button "Stop Recording" at bounding box center [203, 126] width 85 height 10
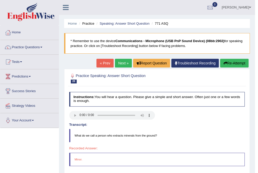
click at [234, 65] on button "Re-Attempt" at bounding box center [234, 63] width 28 height 9
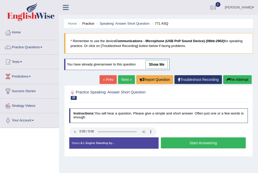
click at [204, 143] on button "Start Answering" at bounding box center [203, 142] width 85 height 11
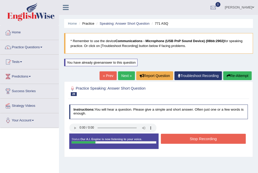
click at [205, 139] on button "Stop Recording" at bounding box center [203, 138] width 85 height 10
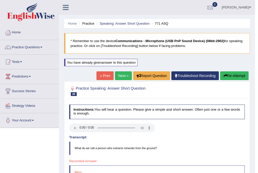
click at [228, 76] on button "Re-Attempt" at bounding box center [234, 75] width 28 height 9
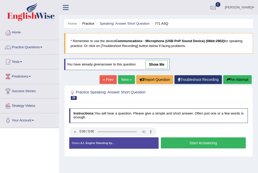
click at [213, 142] on button "Start Answering" at bounding box center [203, 142] width 85 height 11
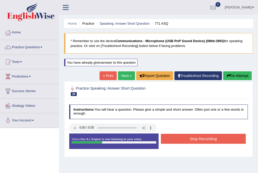
click at [203, 136] on button "Stop Recording" at bounding box center [203, 138] width 85 height 10
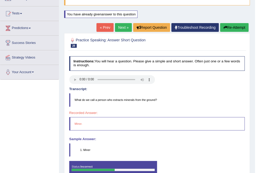
scroll to position [41, 0]
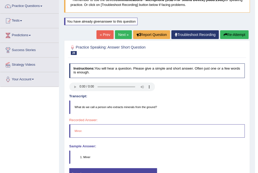
click at [122, 34] on link "Next »" at bounding box center [123, 34] width 17 height 9
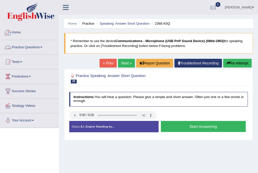
click at [23, 46] on link "Practice Questions" at bounding box center [29, 46] width 58 height 13
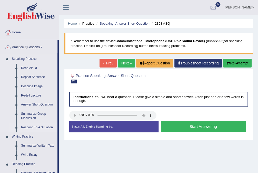
click at [38, 127] on link "Respond To A Situation" at bounding box center [38, 127] width 39 height 9
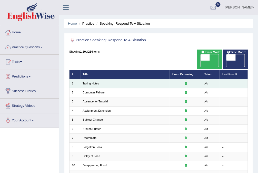
click at [90, 82] on link "Taking Notes" at bounding box center [90, 83] width 16 height 3
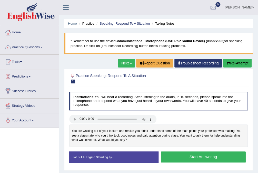
click at [183, 158] on button "Start Answering" at bounding box center [203, 156] width 85 height 11
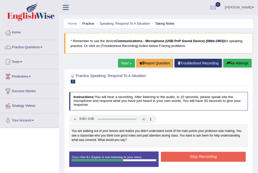
click at [211, 155] on button "Stop Recording" at bounding box center [203, 156] width 85 height 10
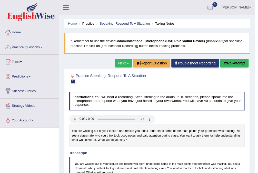
click at [117, 62] on link "Next »" at bounding box center [123, 63] width 17 height 9
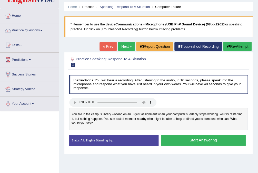
scroll to position [20, 0]
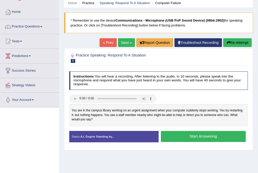
click at [200, 137] on button "Start Answering" at bounding box center [203, 136] width 85 height 11
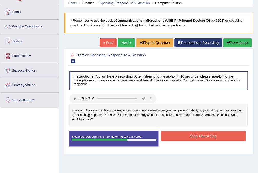
click at [186, 135] on button "Stop Recording" at bounding box center [203, 136] width 85 height 10
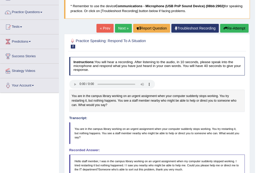
scroll to position [0, 0]
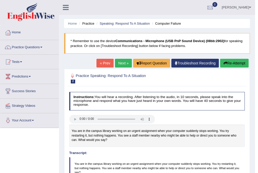
click at [121, 64] on link "Next »" at bounding box center [123, 63] width 17 height 9
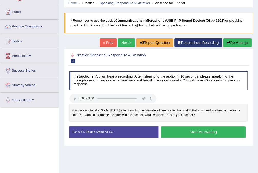
click at [187, 129] on button "Start Answering" at bounding box center [203, 131] width 85 height 11
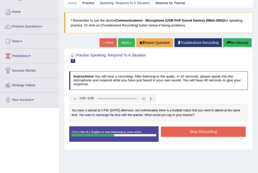
drag, startPoint x: 191, startPoint y: 133, endPoint x: 185, endPoint y: 120, distance: 14.0
click at [190, 125] on div "Instructions: You will hear a recording. After listening to the audio, in 10 se…" at bounding box center [158, 108] width 181 height 78
click at [190, 135] on button "Stop Recording" at bounding box center [203, 131] width 85 height 10
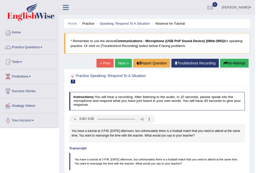
click at [125, 63] on link "Next »" at bounding box center [123, 63] width 17 height 9
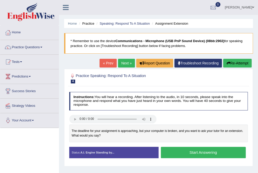
click at [186, 152] on button "Start Answering" at bounding box center [203, 152] width 85 height 11
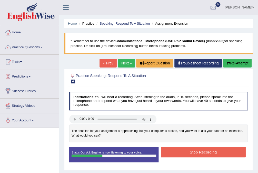
click at [194, 151] on button "Stop Recording" at bounding box center [203, 152] width 85 height 10
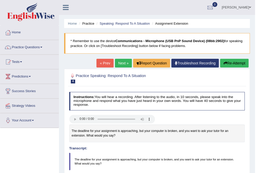
click at [230, 64] on button "Re-Attempt" at bounding box center [234, 63] width 28 height 9
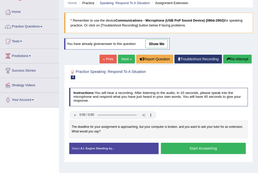
scroll to position [41, 0]
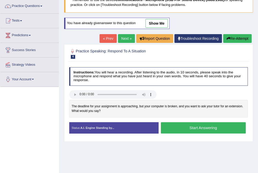
click at [180, 128] on button "Start Answering" at bounding box center [203, 127] width 85 height 11
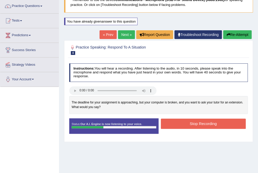
click at [191, 123] on button "Stop Recording" at bounding box center [203, 123] width 85 height 10
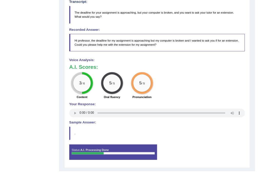
scroll to position [149, 0]
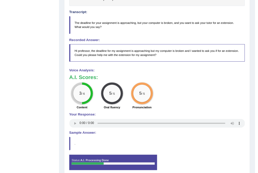
click at [89, 94] on div "3 / 6" at bounding box center [81, 93] width 17 height 17
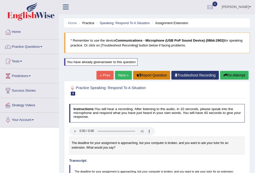
scroll to position [0, 0]
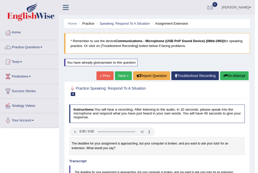
click at [121, 76] on link "Next »" at bounding box center [123, 75] width 17 height 9
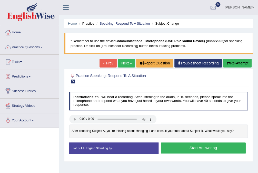
click at [182, 146] on button "Start Answering" at bounding box center [203, 147] width 85 height 11
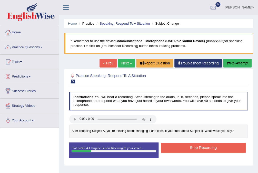
click at [192, 149] on button "Stop Recording" at bounding box center [203, 147] width 85 height 10
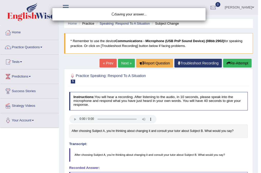
click at [233, 65] on div "Saving your answer..." at bounding box center [130, 86] width 261 height 173
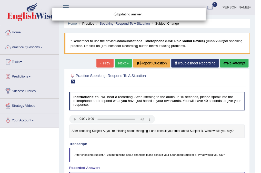
click at [231, 62] on body "Toggle navigation Home Practice Questions Speaking Practice Read Aloud Repeat S…" at bounding box center [130, 86] width 261 height 173
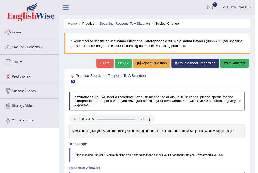
click at [231, 62] on button "Re-Attempt" at bounding box center [234, 63] width 28 height 9
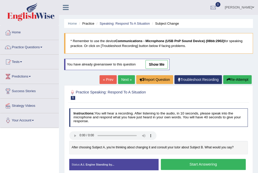
click at [207, 160] on button "Start Answering" at bounding box center [203, 164] width 85 height 11
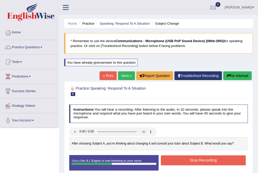
click at [194, 158] on button "Stop Recording" at bounding box center [203, 160] width 85 height 10
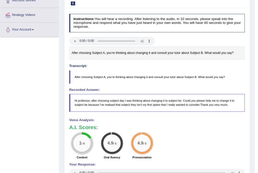
scroll to position [41, 0]
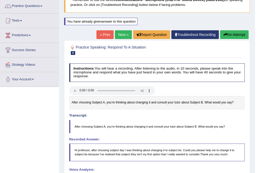
click at [123, 35] on link "Next »" at bounding box center [123, 34] width 17 height 9
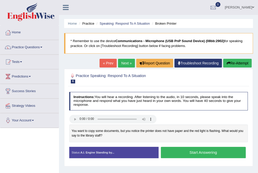
click at [182, 154] on button "Start Answering" at bounding box center [203, 152] width 85 height 11
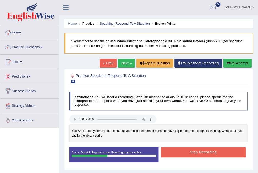
click at [184, 152] on button "Stop Recording" at bounding box center [203, 152] width 85 height 10
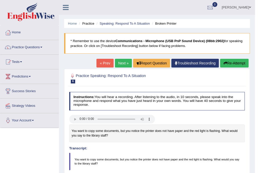
click at [120, 64] on link "Next »" at bounding box center [123, 63] width 17 height 9
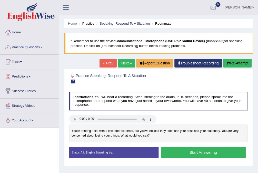
click at [179, 150] on button "Start Answering" at bounding box center [203, 152] width 85 height 11
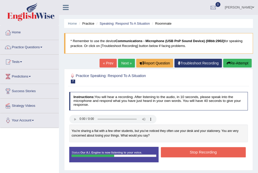
click at [183, 149] on button "Stop Recording" at bounding box center [203, 152] width 85 height 10
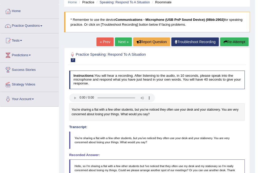
scroll to position [20, 0]
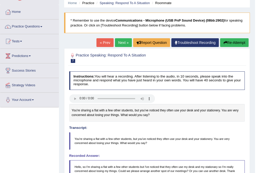
click at [124, 41] on link "Next »" at bounding box center [123, 42] width 17 height 9
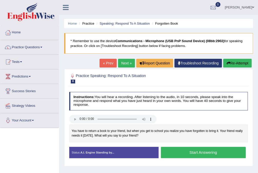
click at [193, 151] on button "Start Answering" at bounding box center [203, 152] width 85 height 11
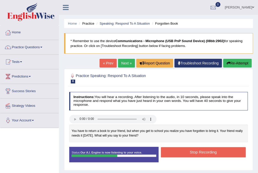
click at [187, 150] on button "Stop Recording" at bounding box center [203, 152] width 85 height 10
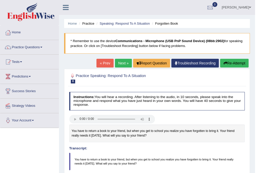
click at [120, 62] on link "Next »" at bounding box center [123, 63] width 17 height 9
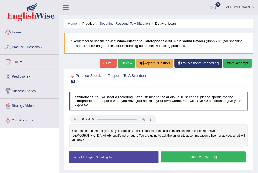
click at [191, 151] on button "Start Answering" at bounding box center [203, 156] width 85 height 11
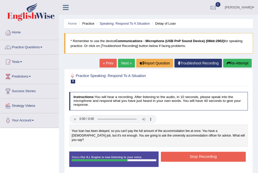
click at [191, 152] on button "Stop Recording" at bounding box center [203, 156] width 85 height 10
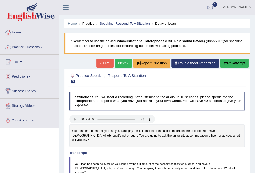
click at [122, 64] on link "Next »" at bounding box center [123, 63] width 17 height 9
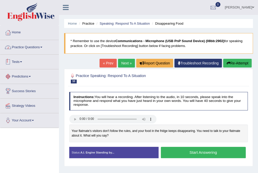
click at [22, 43] on link "Practice Questions" at bounding box center [29, 46] width 58 height 13
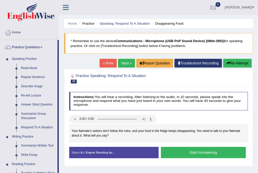
click at [200, 153] on button "Start Answering" at bounding box center [203, 152] width 85 height 11
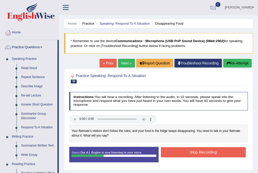
click at [193, 154] on button "Stop Recording" at bounding box center [203, 152] width 85 height 10
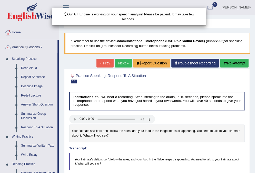
click at [238, 63] on div "Our A.I. Engine is working on your speech analysis! Please be patient. It may t…" at bounding box center [129, 86] width 258 height 173
click at [234, 64] on div "Our A.I. Engine is working on your speech analysis! Please be patient. It may t…" at bounding box center [129, 86] width 258 height 173
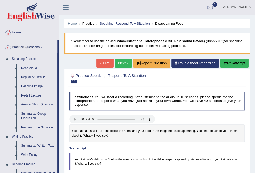
click at [233, 62] on button "Re-Attempt" at bounding box center [234, 63] width 28 height 9
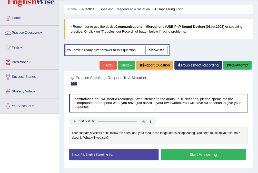
scroll to position [20, 0]
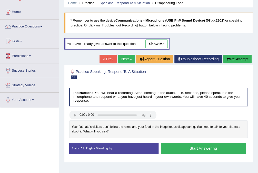
click at [184, 145] on button "Start Answering" at bounding box center [203, 147] width 85 height 11
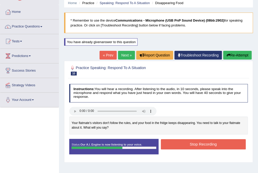
click at [201, 144] on button "Stop Recording" at bounding box center [203, 144] width 85 height 10
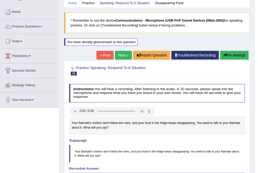
scroll to position [0, 0]
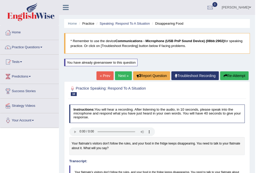
click at [121, 75] on link "Next »" at bounding box center [123, 75] width 17 height 9
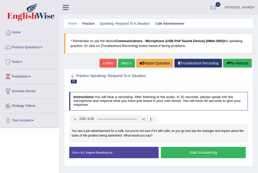
click at [198, 150] on button "Start Answering" at bounding box center [203, 152] width 85 height 11
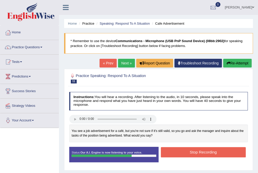
click at [192, 152] on button "Stop Recording" at bounding box center [203, 152] width 85 height 10
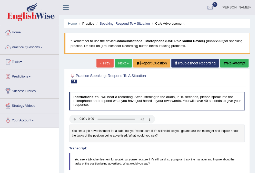
click at [121, 63] on link "Next »" at bounding box center [123, 63] width 17 height 9
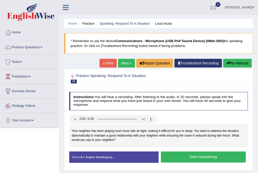
click at [194, 156] on button "Start Answering" at bounding box center [203, 156] width 85 height 11
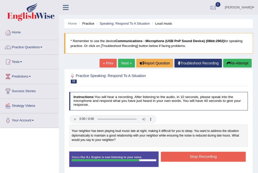
click at [193, 154] on button "Stop Recording" at bounding box center [203, 156] width 85 height 10
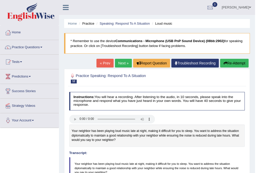
click at [122, 61] on link "Next »" at bounding box center [123, 63] width 17 height 9
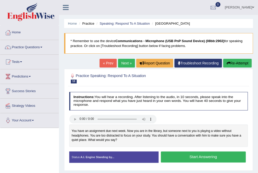
click at [185, 154] on button "Start Answering" at bounding box center [203, 156] width 85 height 11
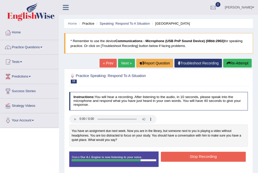
click at [196, 153] on button "Stop Recording" at bounding box center [203, 156] width 85 height 10
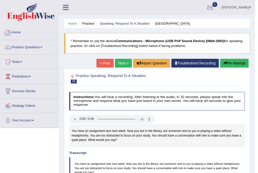
click at [244, 5] on link "[PERSON_NAME]" at bounding box center [235, 6] width 37 height 13
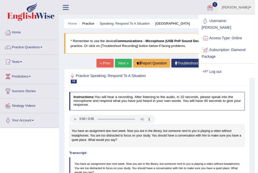
click at [218, 67] on link "Log out" at bounding box center [226, 72] width 55 height 12
